Goal: Transaction & Acquisition: Purchase product/service

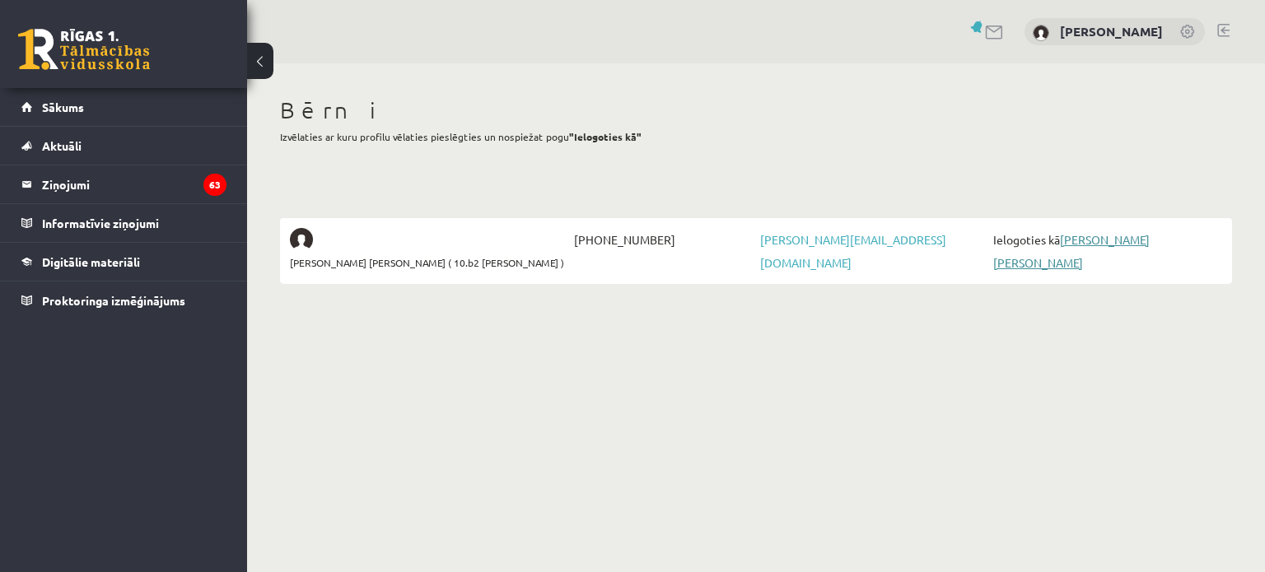
click at [1125, 240] on link "[PERSON_NAME] [PERSON_NAME]" at bounding box center [1071, 251] width 156 height 38
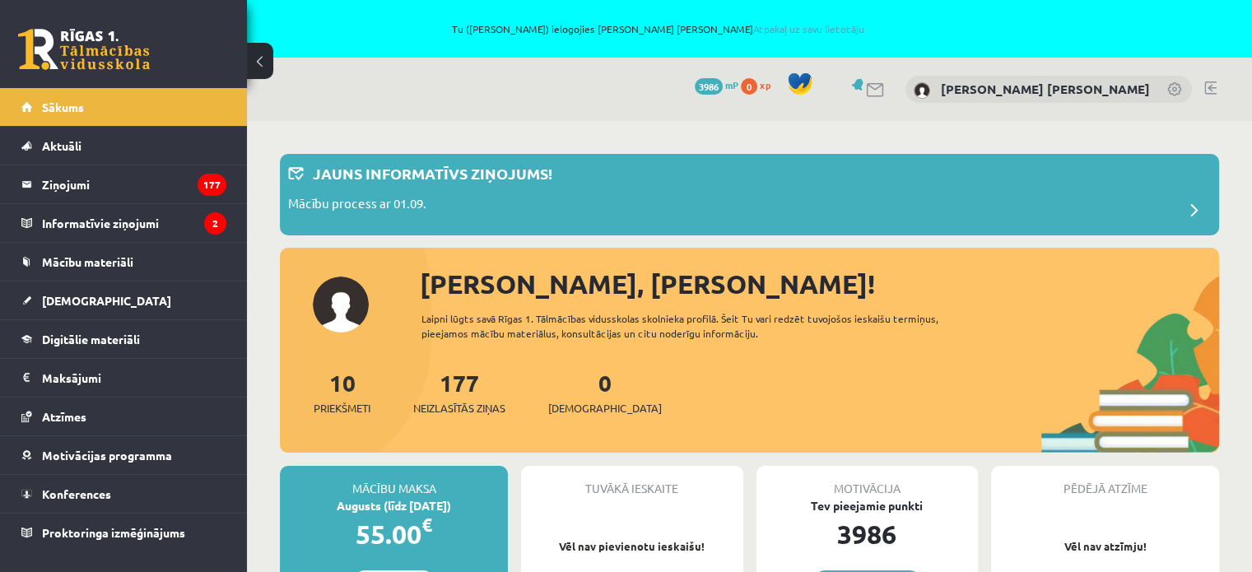
click at [422, 527] on div "55.00 €" at bounding box center [394, 535] width 228 height 40
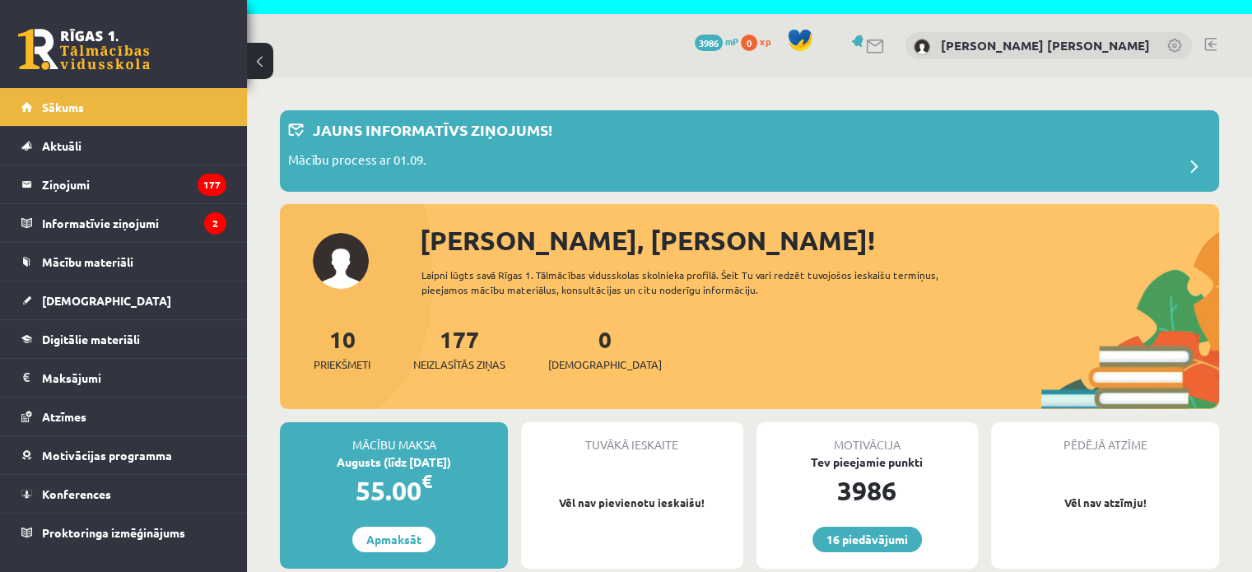
scroll to position [165, 0]
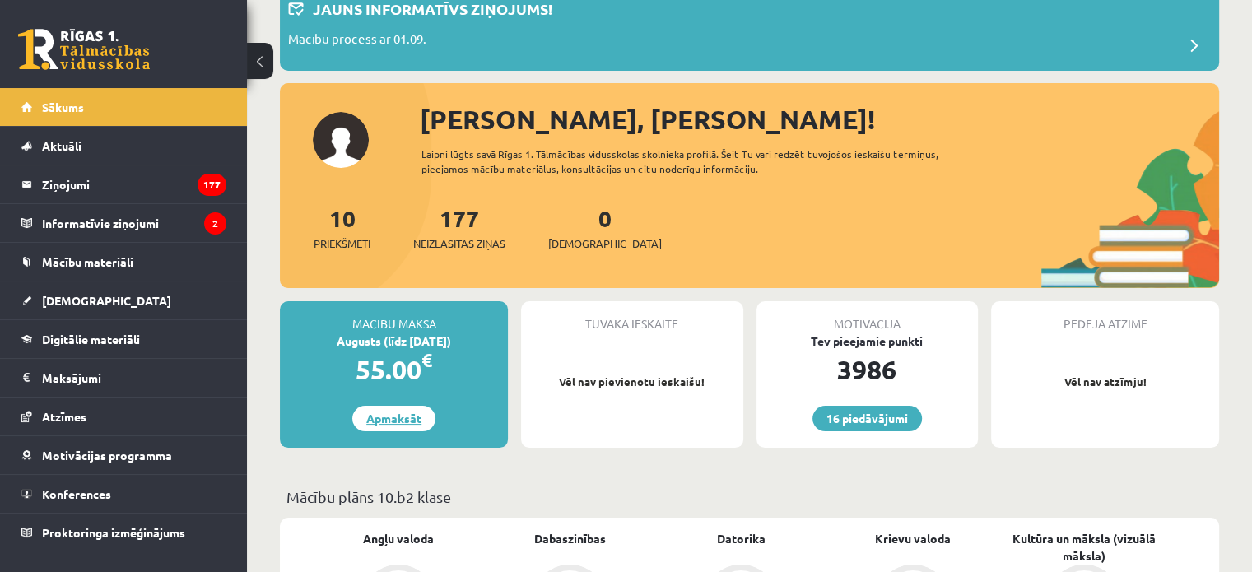
click at [415, 412] on link "Apmaksāt" at bounding box center [393, 419] width 83 height 26
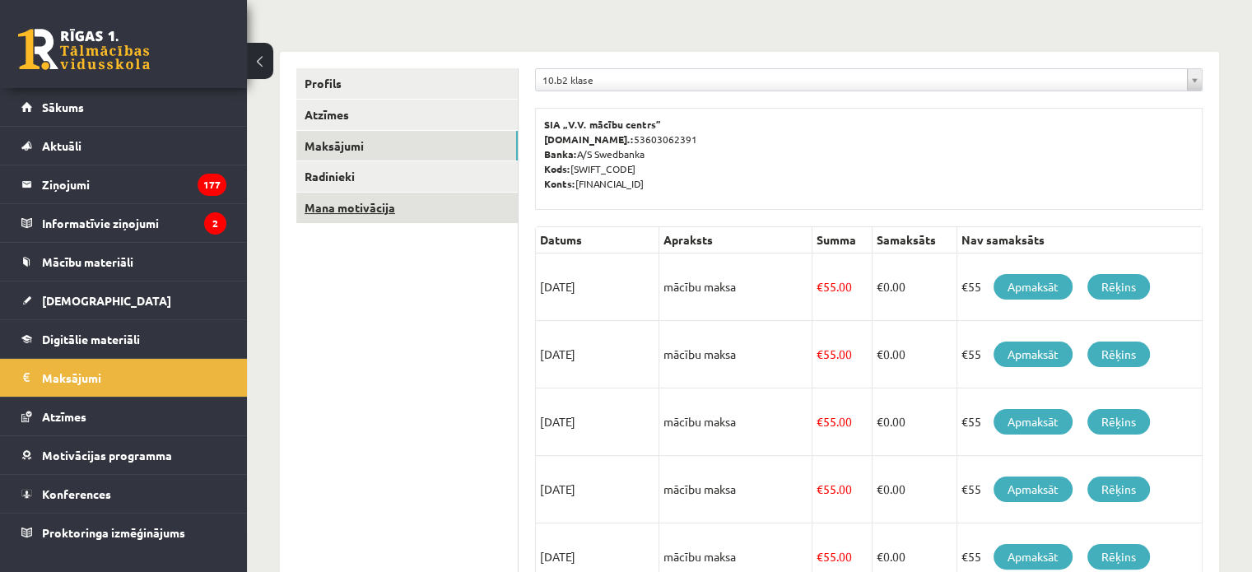
scroll to position [247, 0]
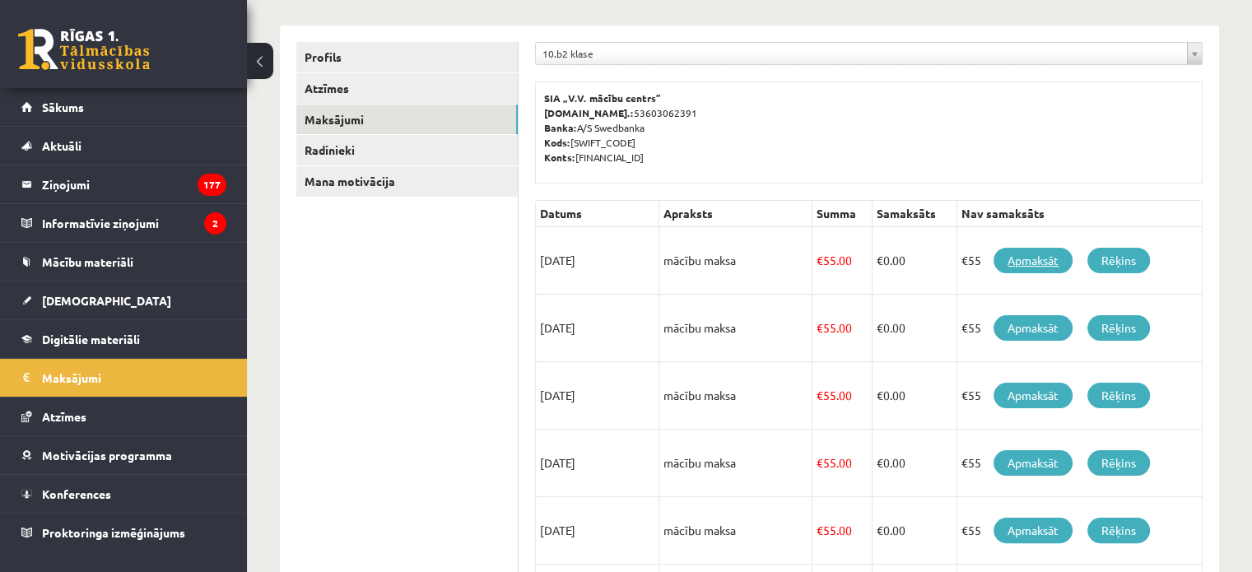
click at [1017, 254] on link "Apmaksāt" at bounding box center [1033, 261] width 79 height 26
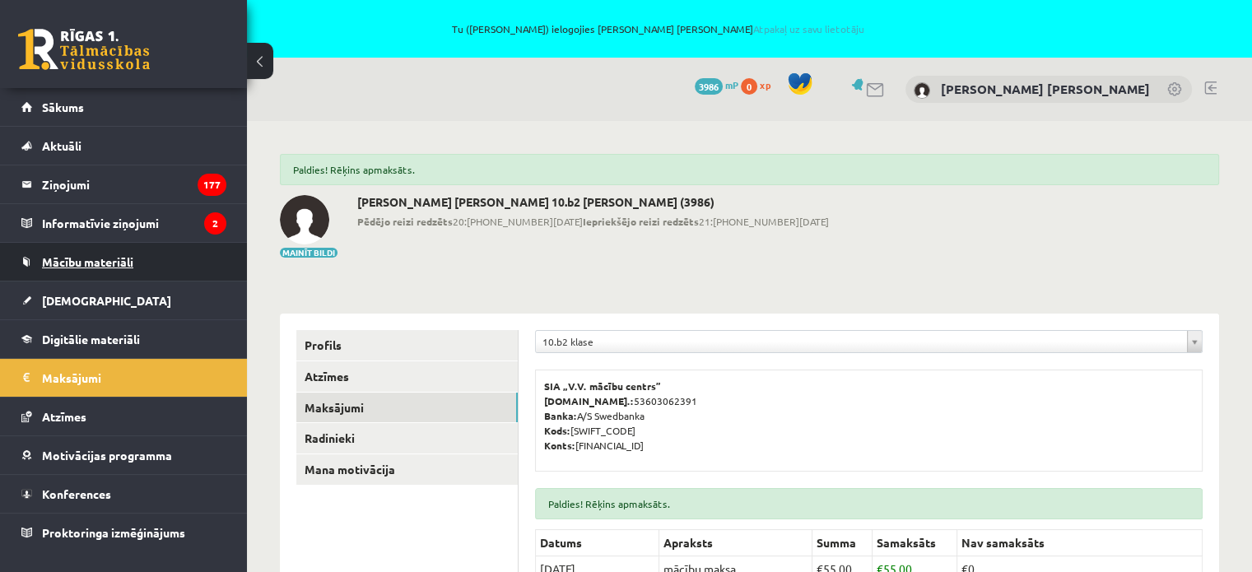
click at [68, 263] on span "Mācību materiāli" at bounding box center [87, 261] width 91 height 15
